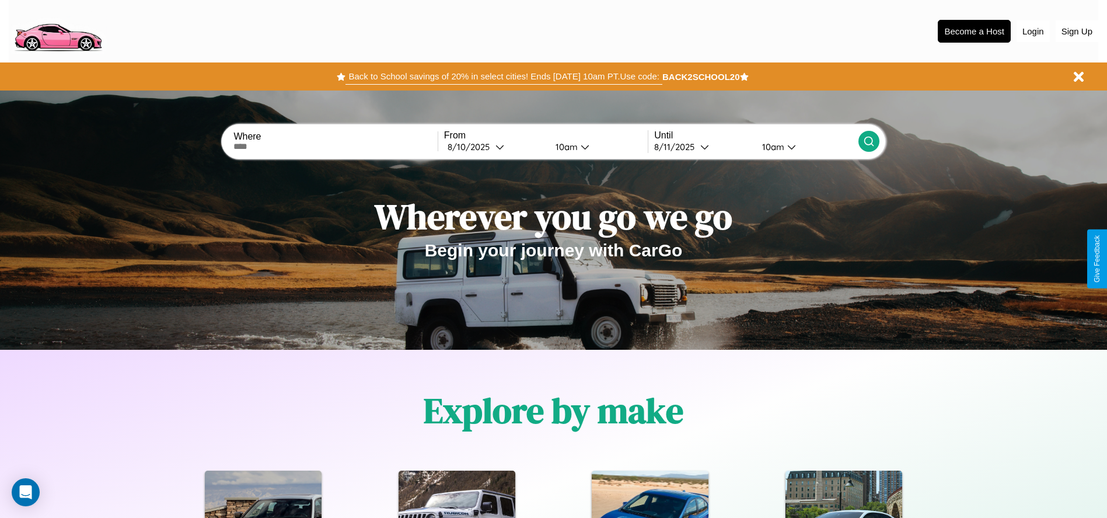
click at [504, 76] on button "Back to School savings of 20% in select cities! Ends [DATE] 10am PT. Use code:" at bounding box center [504, 76] width 316 height 16
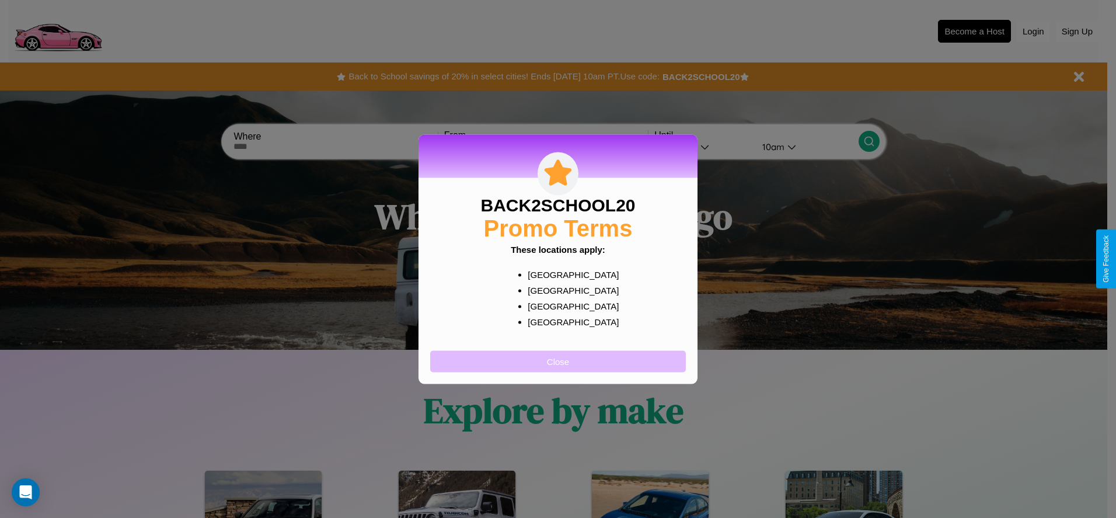
click at [558, 361] on button "Close" at bounding box center [558, 361] width 256 height 22
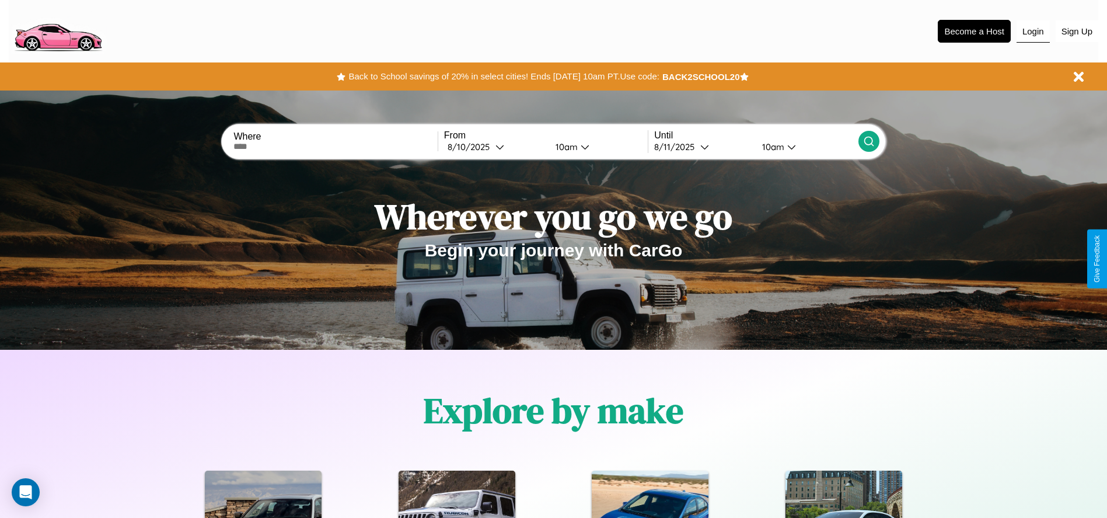
click at [1033, 31] on button "Login" at bounding box center [1033, 31] width 33 height 22
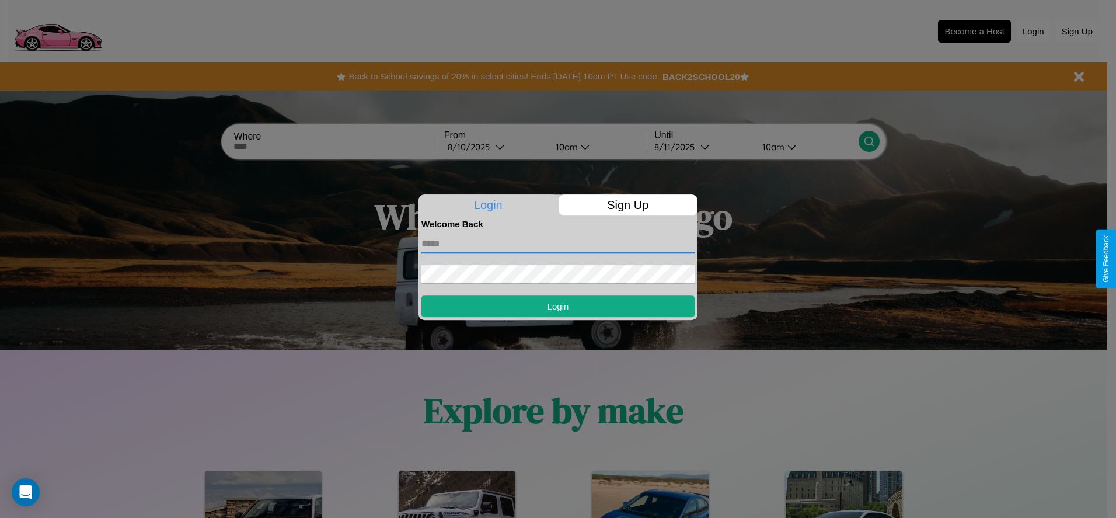
click at [558, 243] on input "text" at bounding box center [557, 244] width 273 height 19
type input "**********"
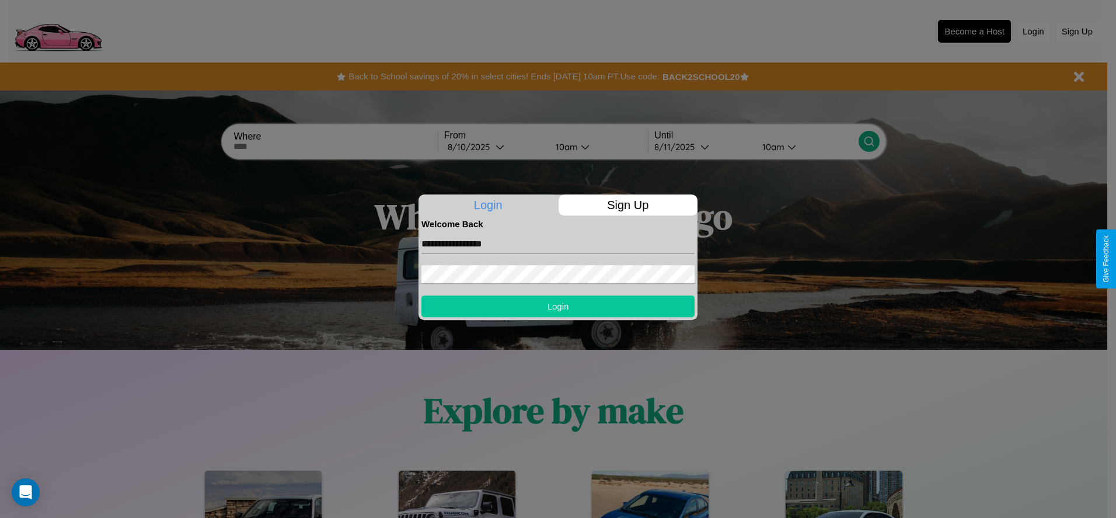
click at [558, 306] on button "Login" at bounding box center [557, 306] width 273 height 22
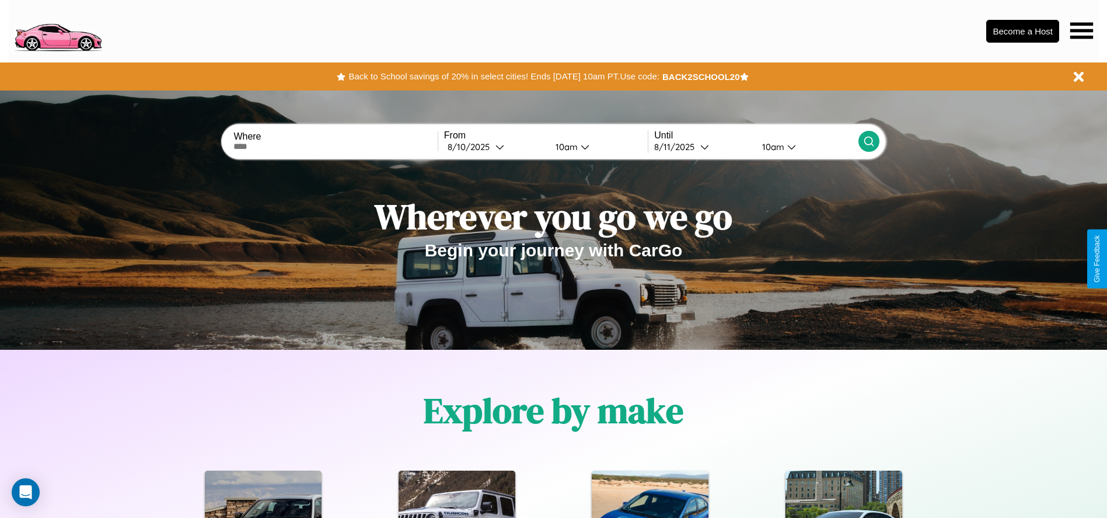
click at [1082, 30] on icon at bounding box center [1082, 30] width 23 height 16
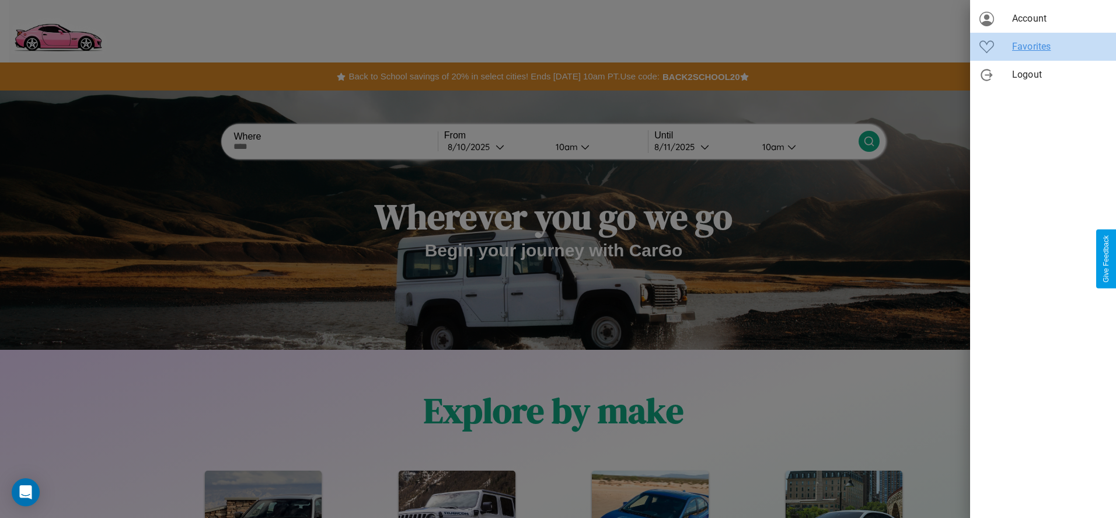
click at [1043, 47] on span "Favorites" at bounding box center [1059, 47] width 95 height 14
